Goal: Find contact information: Find contact information

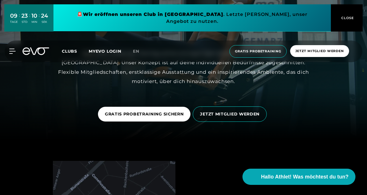
scroll to position [138, 0]
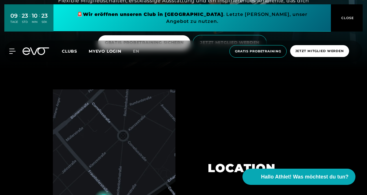
click at [10, 42] on div "MyEVO Login Über EVO Mitgliedschaften Probetraining TAGESPASS EVO Studios [GEOG…" at bounding box center [183, 51] width 365 height 22
click at [8, 49] on div at bounding box center [8, 51] width 17 height 5
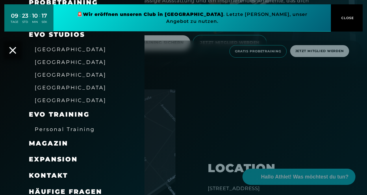
scroll to position [83, 0]
click at [52, 88] on span "[GEOGRAPHIC_DATA]" at bounding box center [71, 87] width 72 height 6
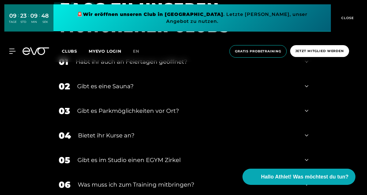
scroll to position [1347, 0]
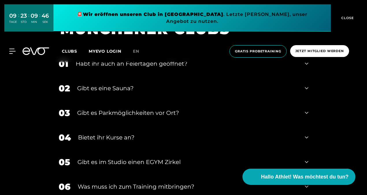
click at [126, 84] on div "Gibt es eine Sauna?" at bounding box center [187, 88] width 221 height 9
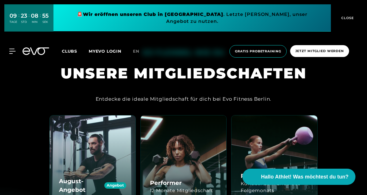
scroll to position [471, 0]
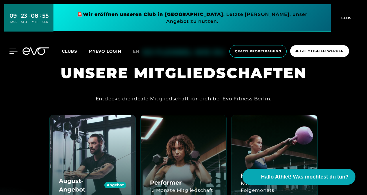
click at [10, 49] on icon at bounding box center [13, 51] width 8 height 5
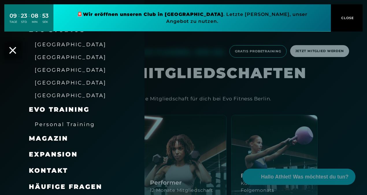
scroll to position [88, 0]
click at [53, 169] on span "Kontakt" at bounding box center [48, 171] width 39 height 8
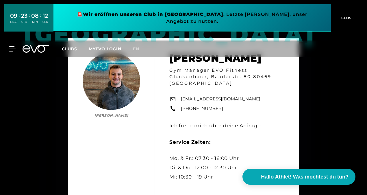
scroll to position [587, 0]
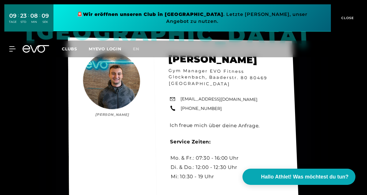
drag, startPoint x: 222, startPoint y: 101, endPoint x: 164, endPoint y: 88, distance: 59.5
click at [164, 88] on div "München [PERSON_NAME] [PERSON_NAME] Gym Manager EVO Fitness Glockenbach, Baader…" at bounding box center [183, 120] width 231 height 166
copy div "[EMAIL_ADDRESS][DOMAIN_NAME] [PHONE_NUMBER]"
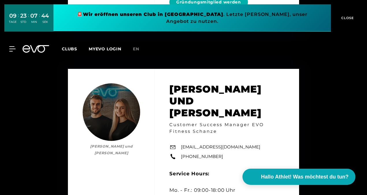
scroll to position [2650, 0]
